Goal: Information Seeking & Learning: Learn about a topic

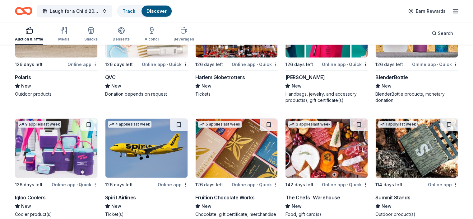
scroll to position [3835, 0]
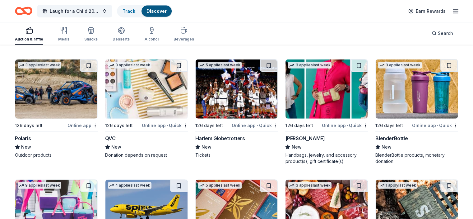
click at [160, 93] on img at bounding box center [146, 88] width 82 height 59
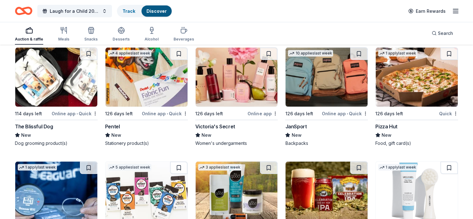
scroll to position [3619, 0]
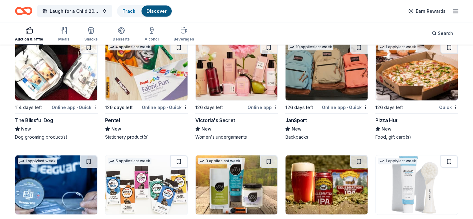
click at [45, 70] on img at bounding box center [56, 70] width 82 height 59
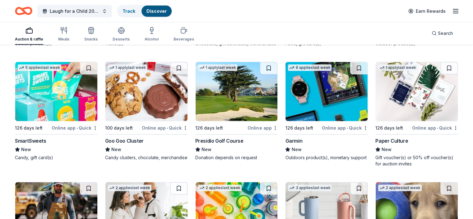
scroll to position [4060, 0]
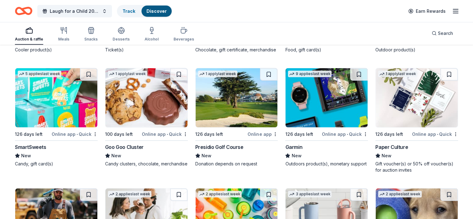
click at [158, 118] on img at bounding box center [146, 97] width 82 height 59
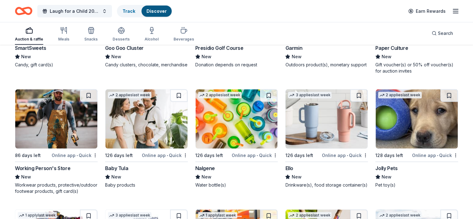
scroll to position [4195, 0]
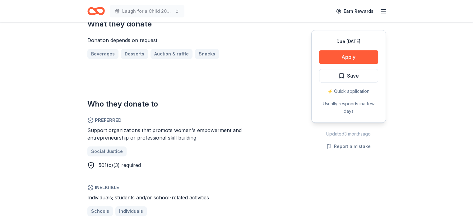
scroll to position [279, 0]
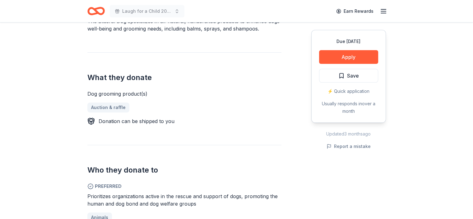
scroll to position [235, 0]
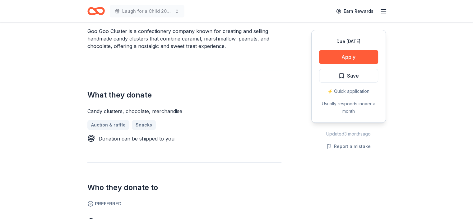
scroll to position [240, 0]
